Goal: Task Accomplishment & Management: Manage account settings

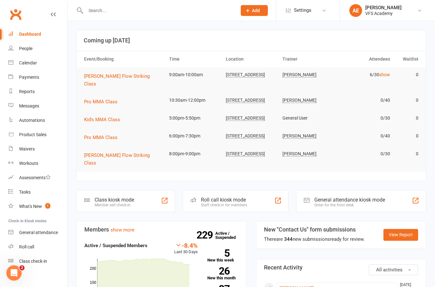
click at [36, 119] on div "Automations" at bounding box center [32, 120] width 26 height 5
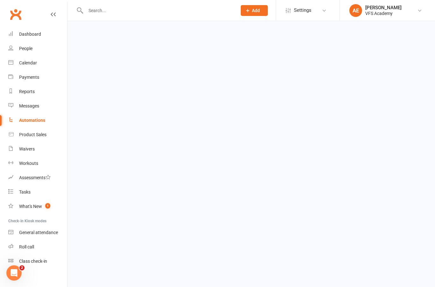
select select "100"
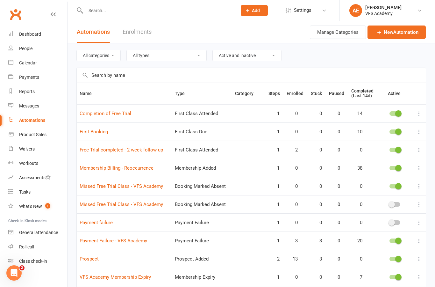
click at [129, 242] on link "Payment Failure - VFS Academy" at bounding box center [114, 241] width 68 height 6
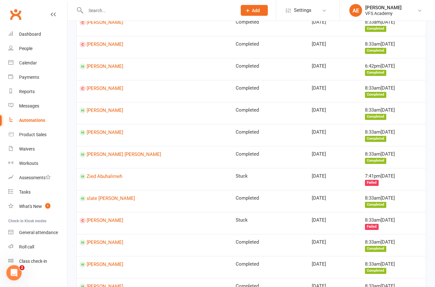
scroll to position [849, 0]
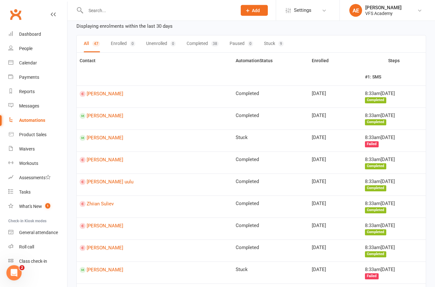
click at [112, 117] on link "[PERSON_NAME]" at bounding box center [155, 116] width 150 height 6
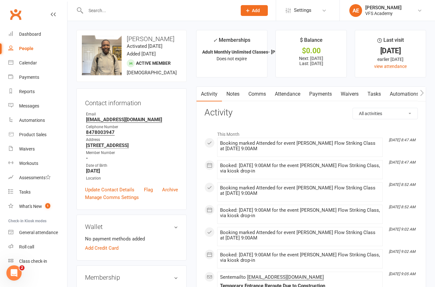
click at [330, 95] on link "Payments" at bounding box center [321, 94] width 32 height 15
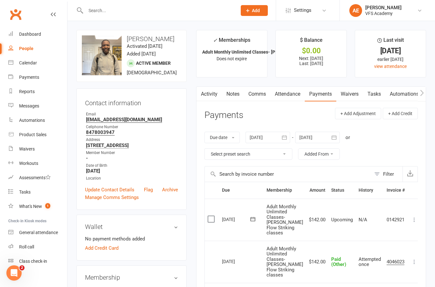
click at [414, 217] on icon at bounding box center [414, 219] width 6 height 6
click at [385, 254] on link "Mark as Paid (Other)" at bounding box center [380, 257] width 75 height 13
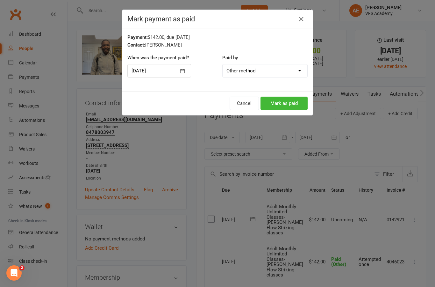
click at [294, 128] on div "Mark payment as paid Payment: $142.00, due [DATE] Contact: [PERSON_NAME] When w…" at bounding box center [217, 143] width 435 height 287
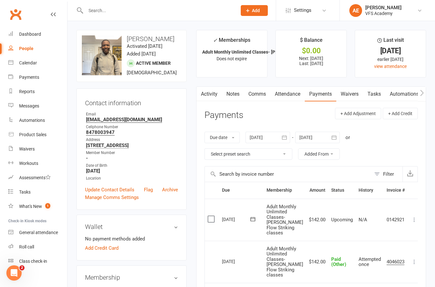
click at [40, 61] on link "Calendar" at bounding box center [37, 63] width 59 height 14
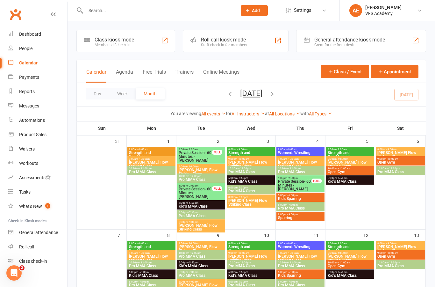
click at [44, 147] on link "Waivers" at bounding box center [37, 149] width 59 height 14
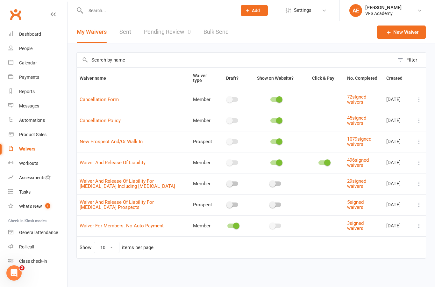
click at [37, 116] on link "Automations" at bounding box center [37, 120] width 59 height 14
select select "100"
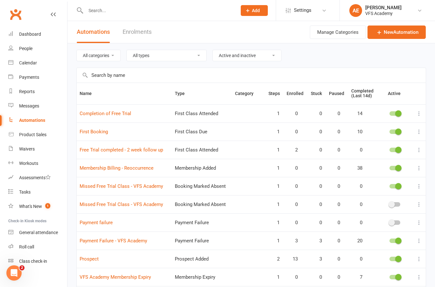
click at [137, 239] on link "Payment Failure - VFS Academy" at bounding box center [114, 241] width 68 height 6
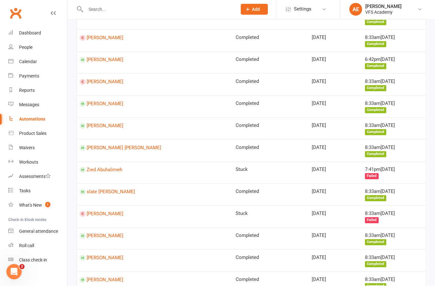
scroll to position [849, 0]
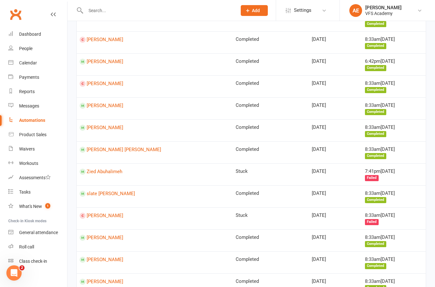
click at [96, 251] on td "[PERSON_NAME]" at bounding box center [155, 262] width 156 height 22
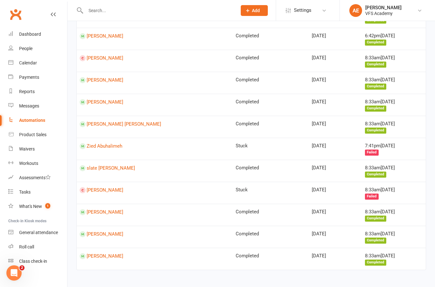
click at [96, 231] on link "[PERSON_NAME]" at bounding box center [155, 234] width 150 height 6
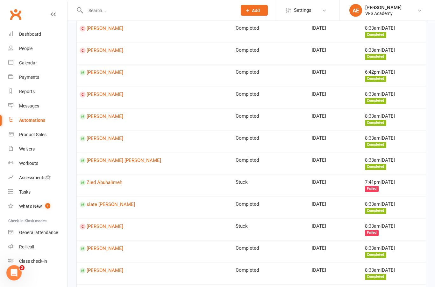
scroll to position [839, 0]
click at [141, 157] on link "[PERSON_NAME] [PERSON_NAME]" at bounding box center [155, 160] width 150 height 6
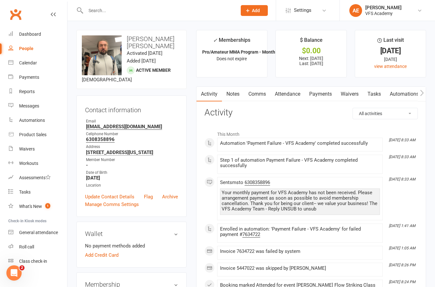
click at [240, 95] on link "Notes" at bounding box center [233, 94] width 22 height 15
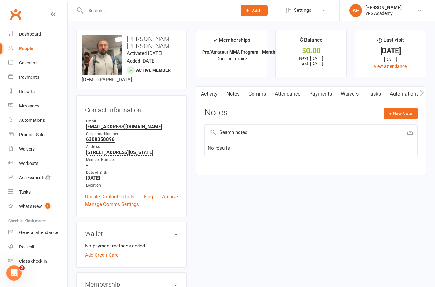
click at [401, 113] on button "+ New Note" at bounding box center [401, 113] width 34 height 11
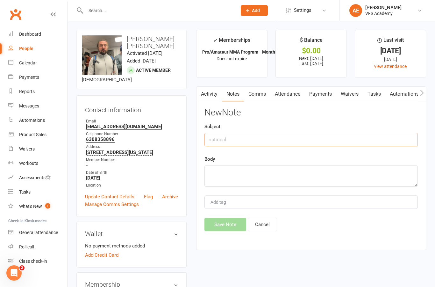
click at [328, 137] on input "text" at bounding box center [310, 139] width 213 height 13
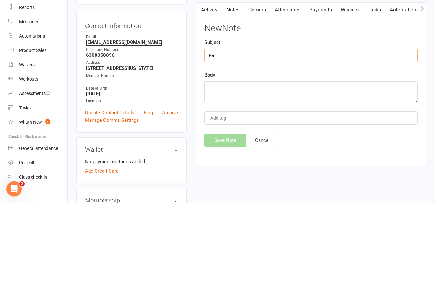
type input "P"
click at [196, 69] on main "✓ Memberships Pro/Amateur MMA Program - Monthly (MUST QU... Does not expire $ B…" at bounding box center [311, 143] width 240 height 226
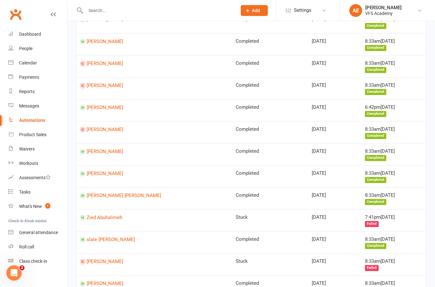
scroll to position [849, 0]
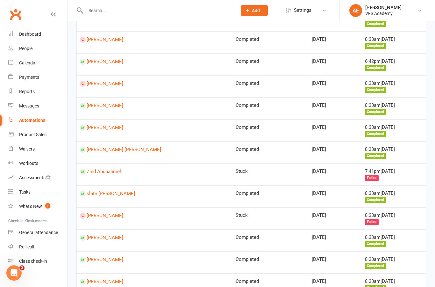
click at [109, 229] on td "[PERSON_NAME]" at bounding box center [155, 240] width 156 height 22
click at [110, 234] on link "[PERSON_NAME]" at bounding box center [155, 237] width 150 height 6
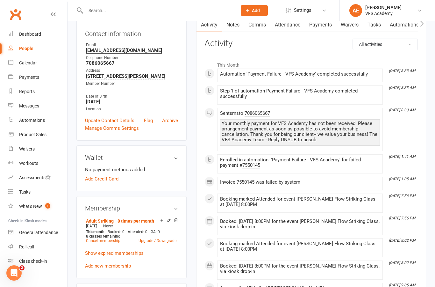
scroll to position [74, 0]
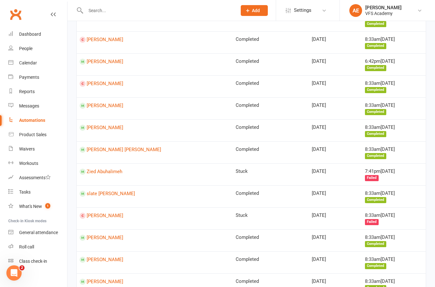
scroll to position [875, 0]
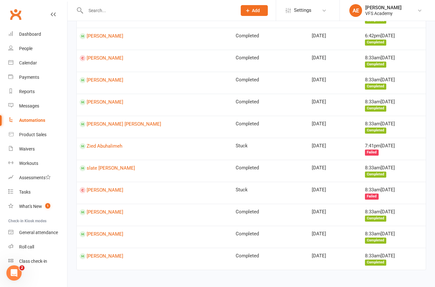
click at [40, 125] on link "Automations" at bounding box center [37, 120] width 59 height 14
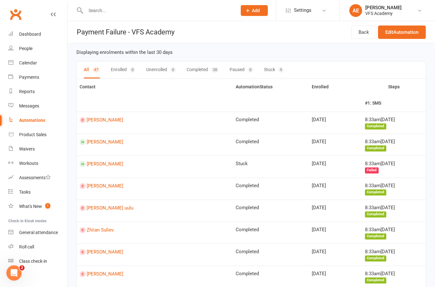
select select "100"
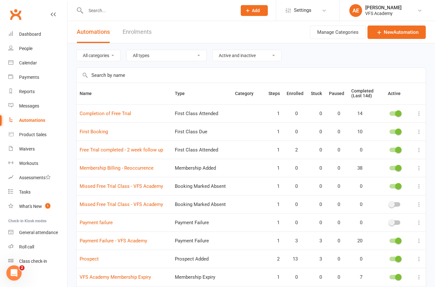
click at [100, 256] on td "Prospect" at bounding box center [124, 258] width 95 height 18
click at [90, 261] on link "Prospect" at bounding box center [89, 259] width 19 height 6
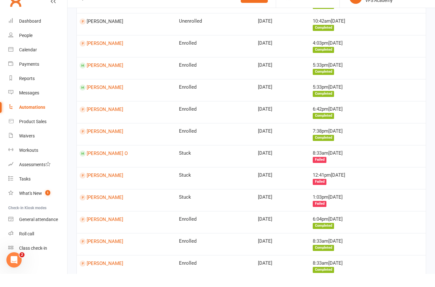
scroll to position [528, 0]
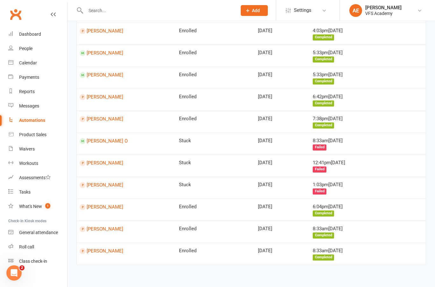
click at [111, 248] on link "[PERSON_NAME]" at bounding box center [127, 251] width 94 height 6
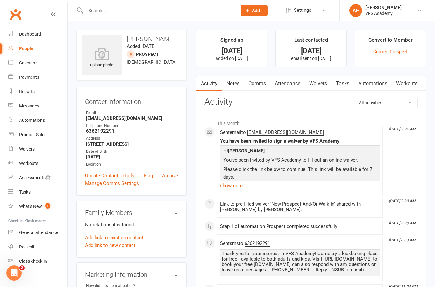
click at [325, 83] on link "Waivers" at bounding box center [318, 83] width 27 height 15
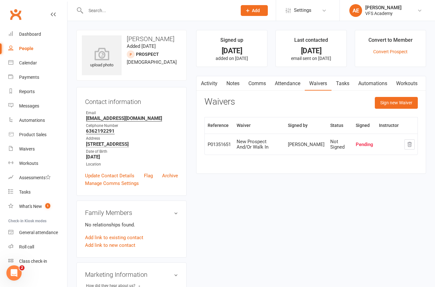
click at [31, 36] on div "Dashboard" at bounding box center [30, 34] width 22 height 5
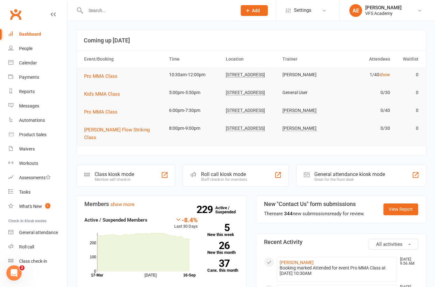
click at [47, 122] on link "Automations" at bounding box center [37, 120] width 59 height 14
select select "100"
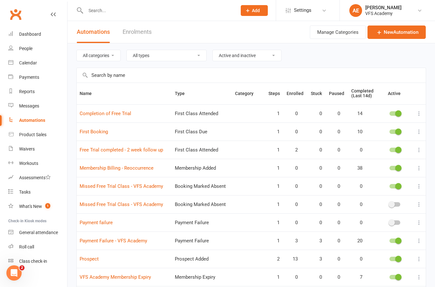
click at [101, 134] on link "First Booking" at bounding box center [94, 132] width 28 height 6
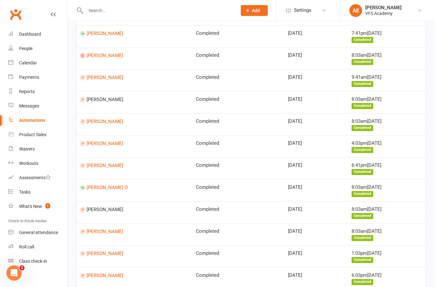
scroll to position [265, 0]
